Goal: Find specific page/section

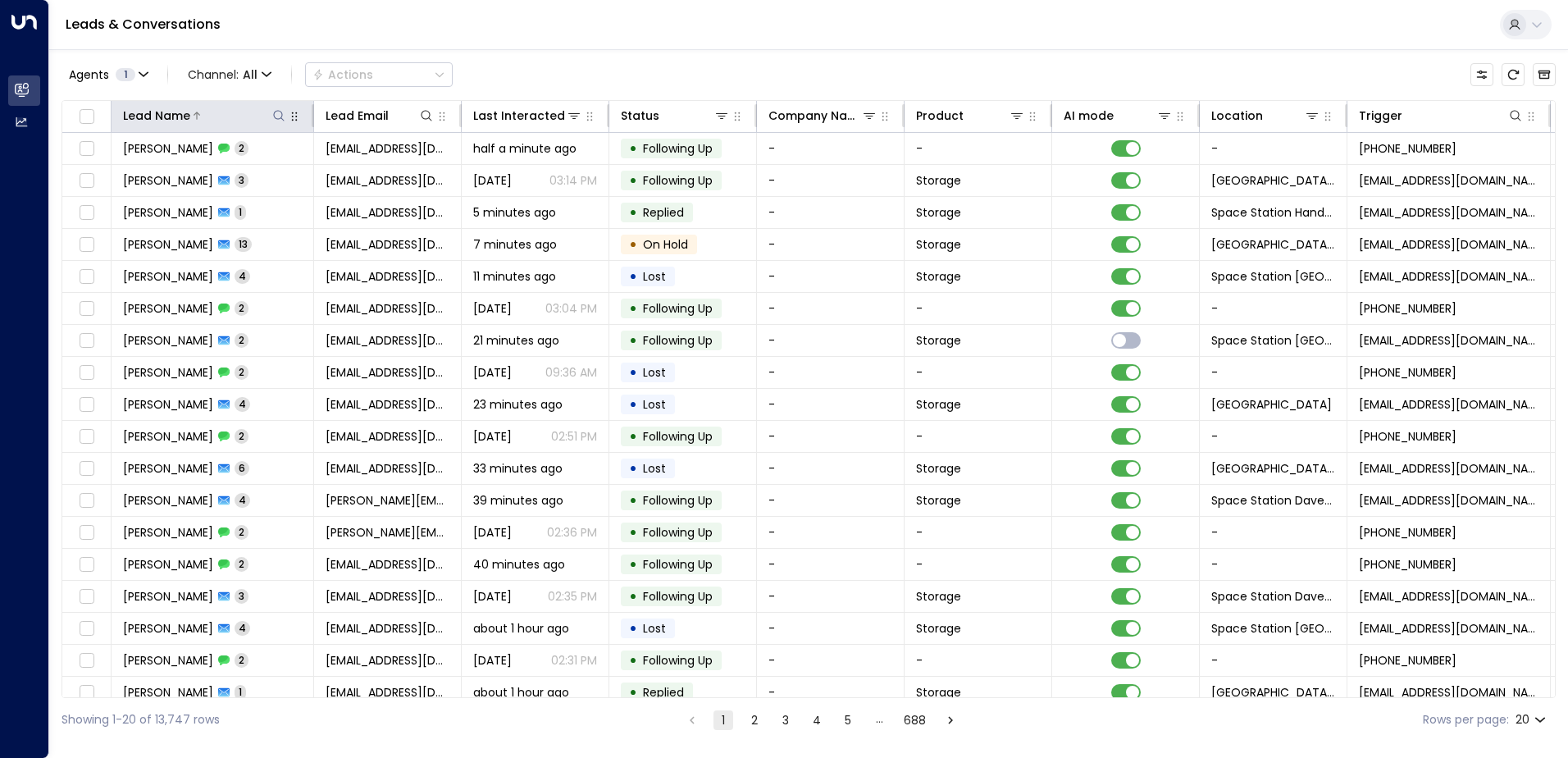
click at [274, 113] on icon at bounding box center [279, 116] width 14 height 14
type input "*****"
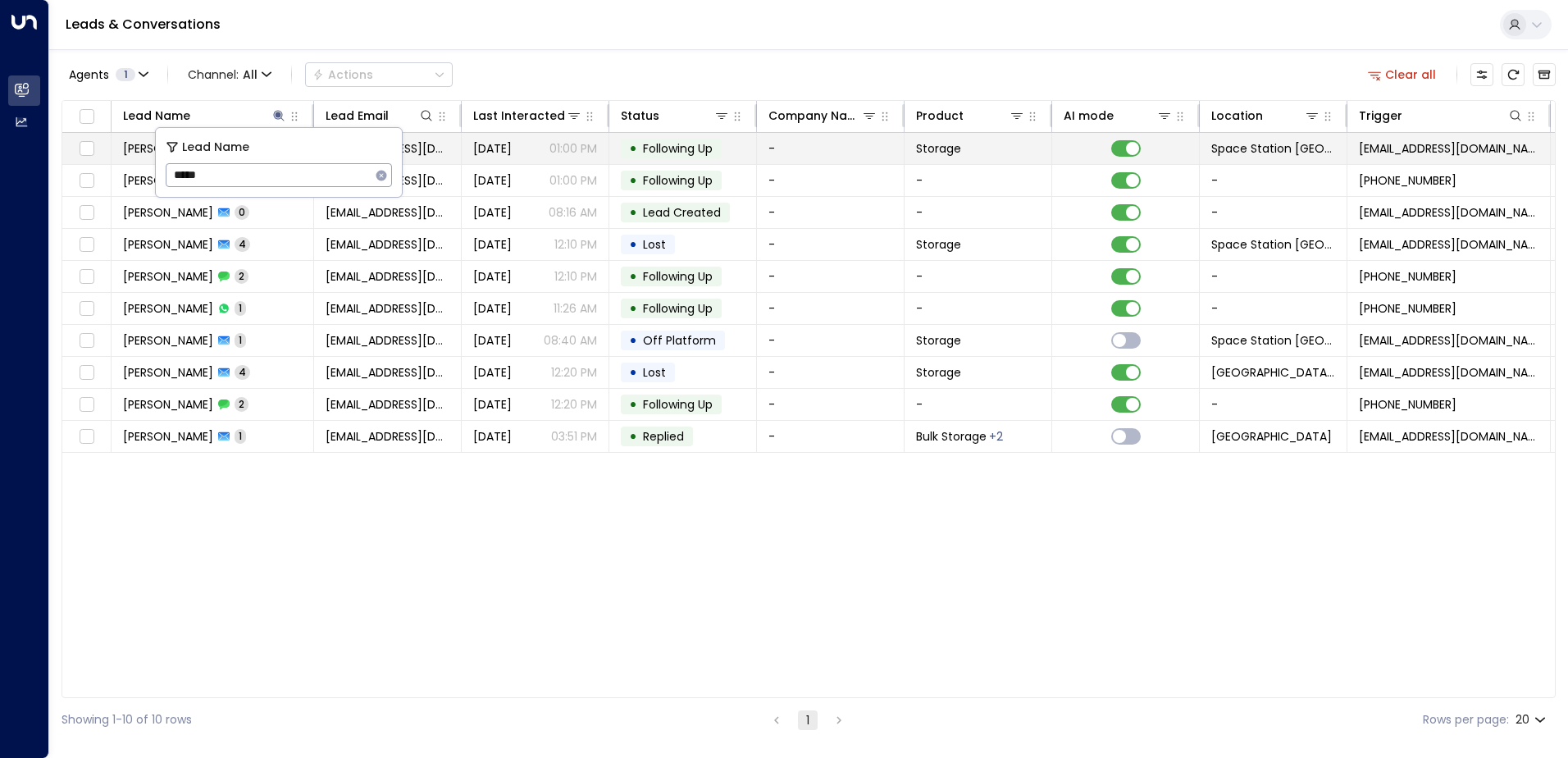
click at [511, 148] on span "[DATE]" at bounding box center [492, 148] width 39 height 16
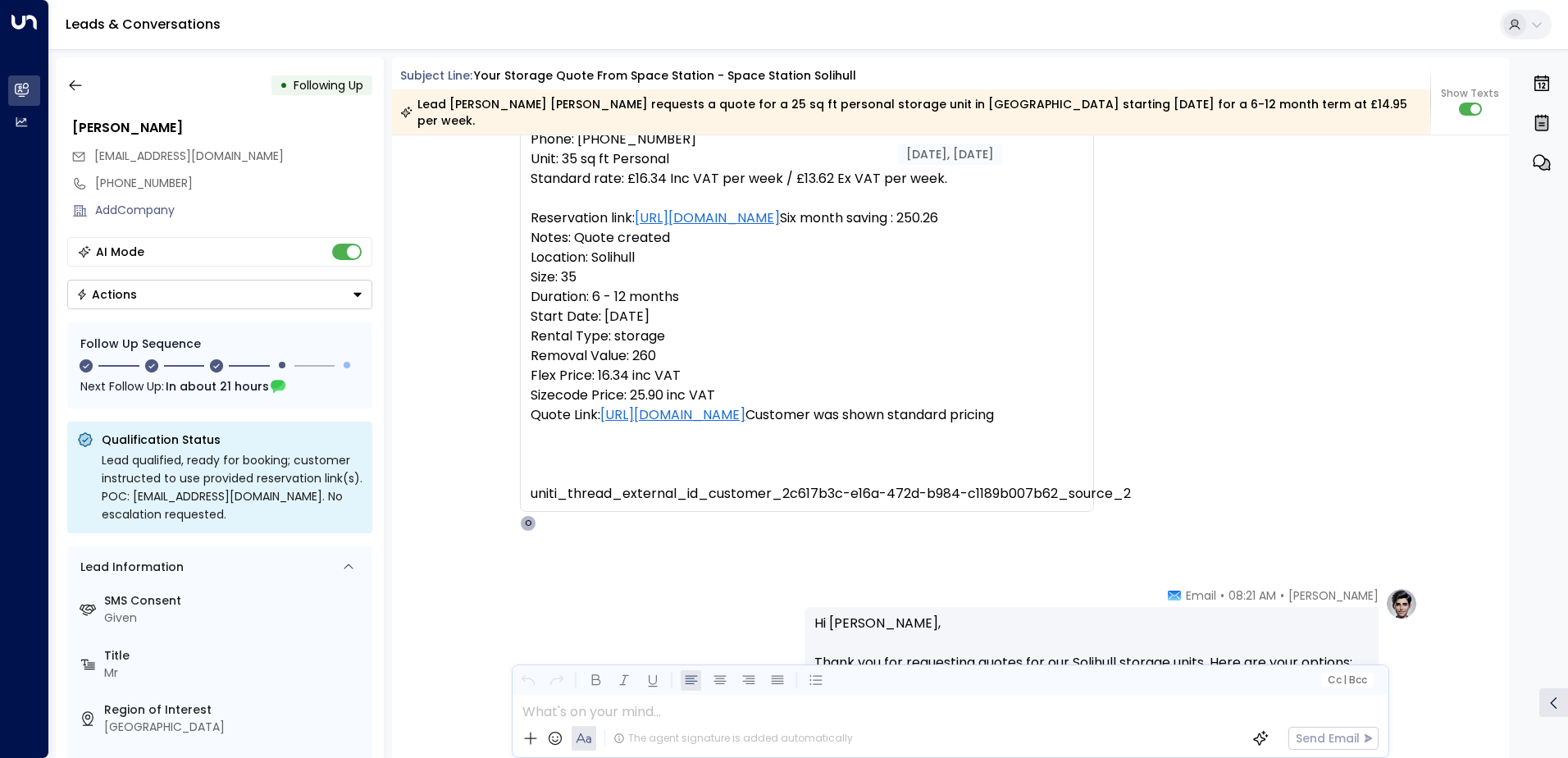
scroll to position [5, 0]
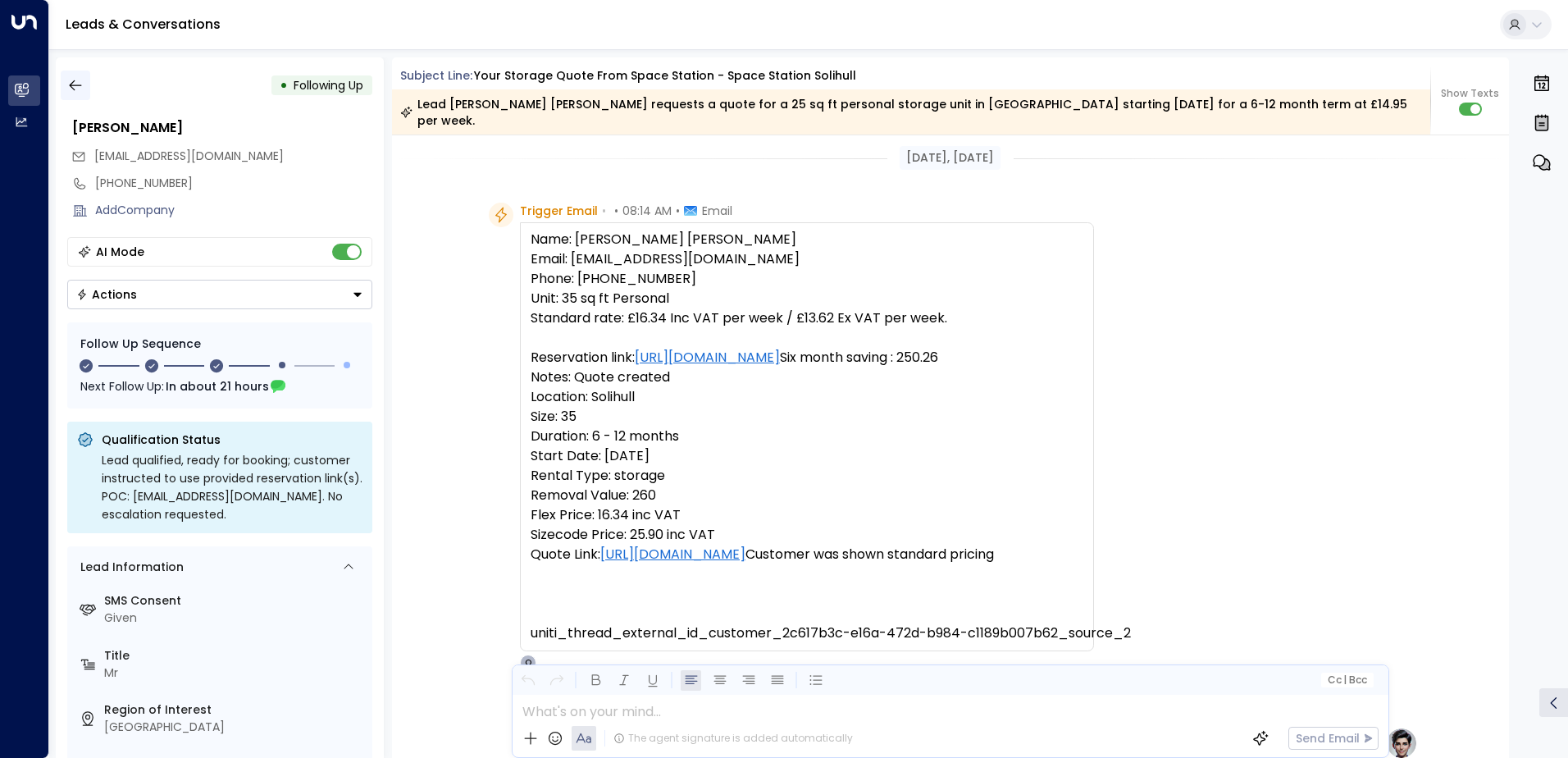
click at [77, 82] on icon "button" at bounding box center [76, 85] width 16 height 16
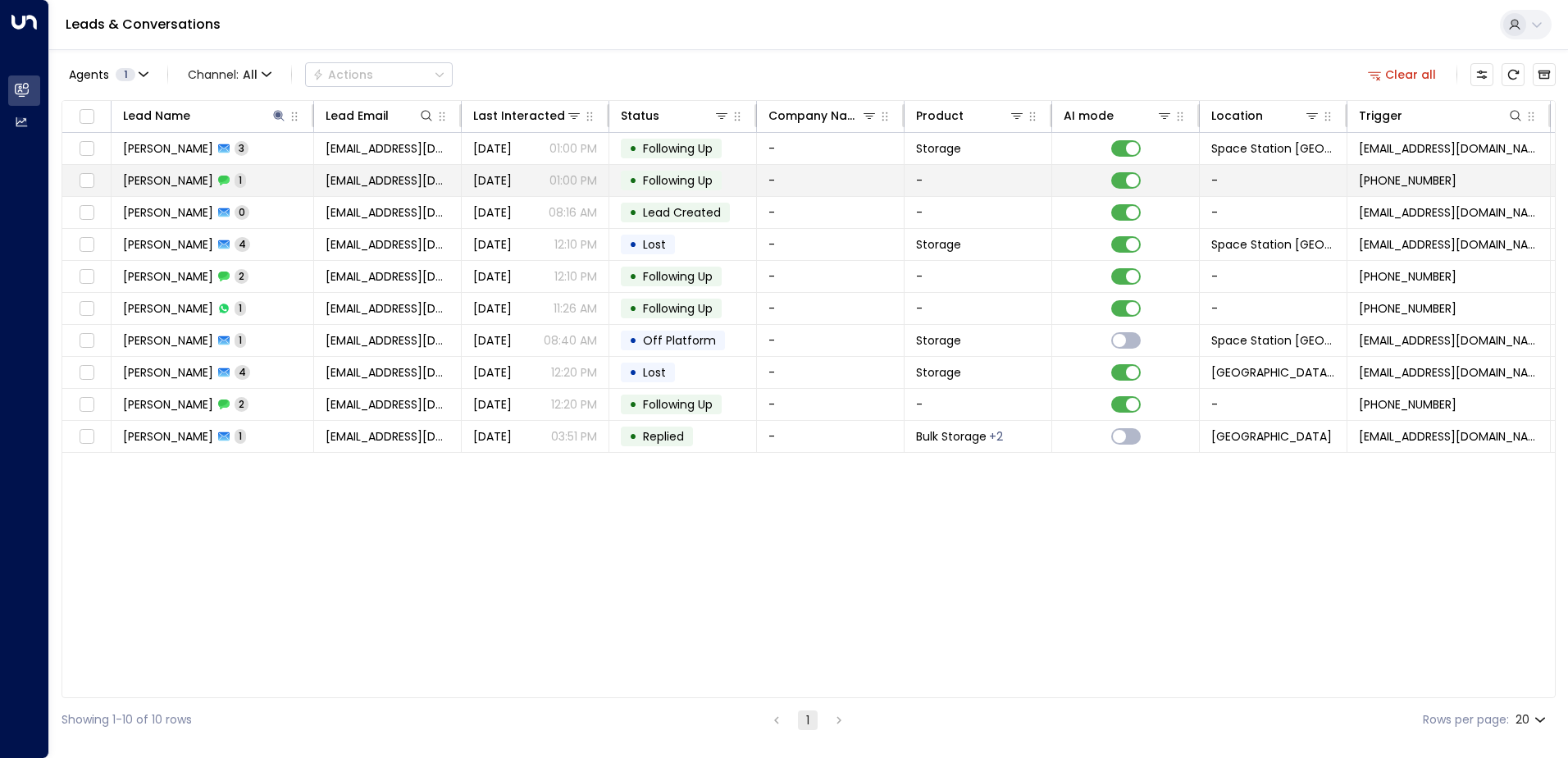
click at [456, 175] on td "[EMAIL_ADDRESS][DOMAIN_NAME]" at bounding box center [388, 180] width 148 height 32
